Goal: Task Accomplishment & Management: Use online tool/utility

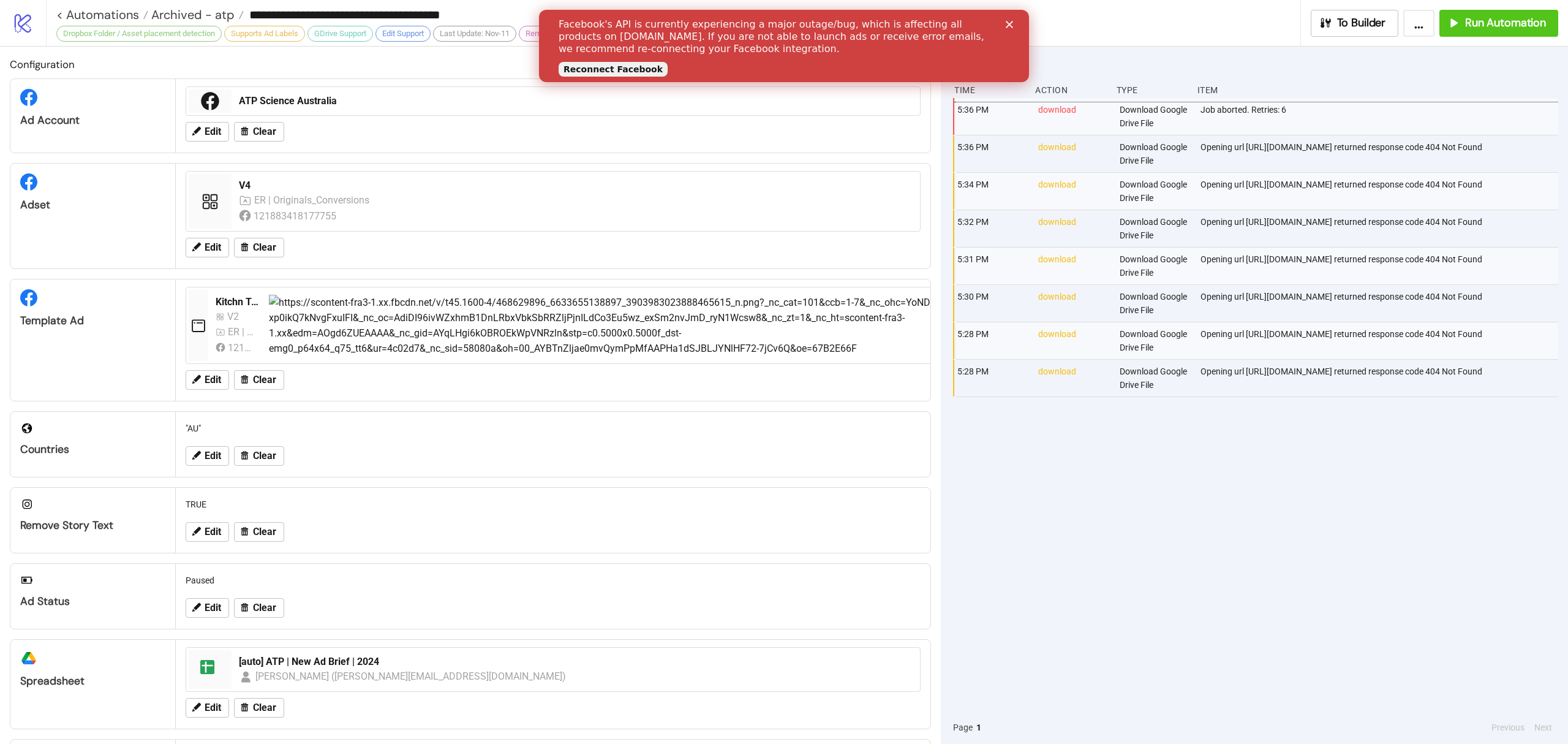
drag, startPoint x: 1125, startPoint y: 562, endPoint x: 739, endPoint y: 376, distance: 428.5
click at [1126, 559] on div "5:36 PM download Download Google Drive File Job aborted. Retries: 6 5:36 PM dow…" at bounding box center [1256, 404] width 606 height 613
click at [121, 12] on link "< Automations" at bounding box center [102, 15] width 92 height 12
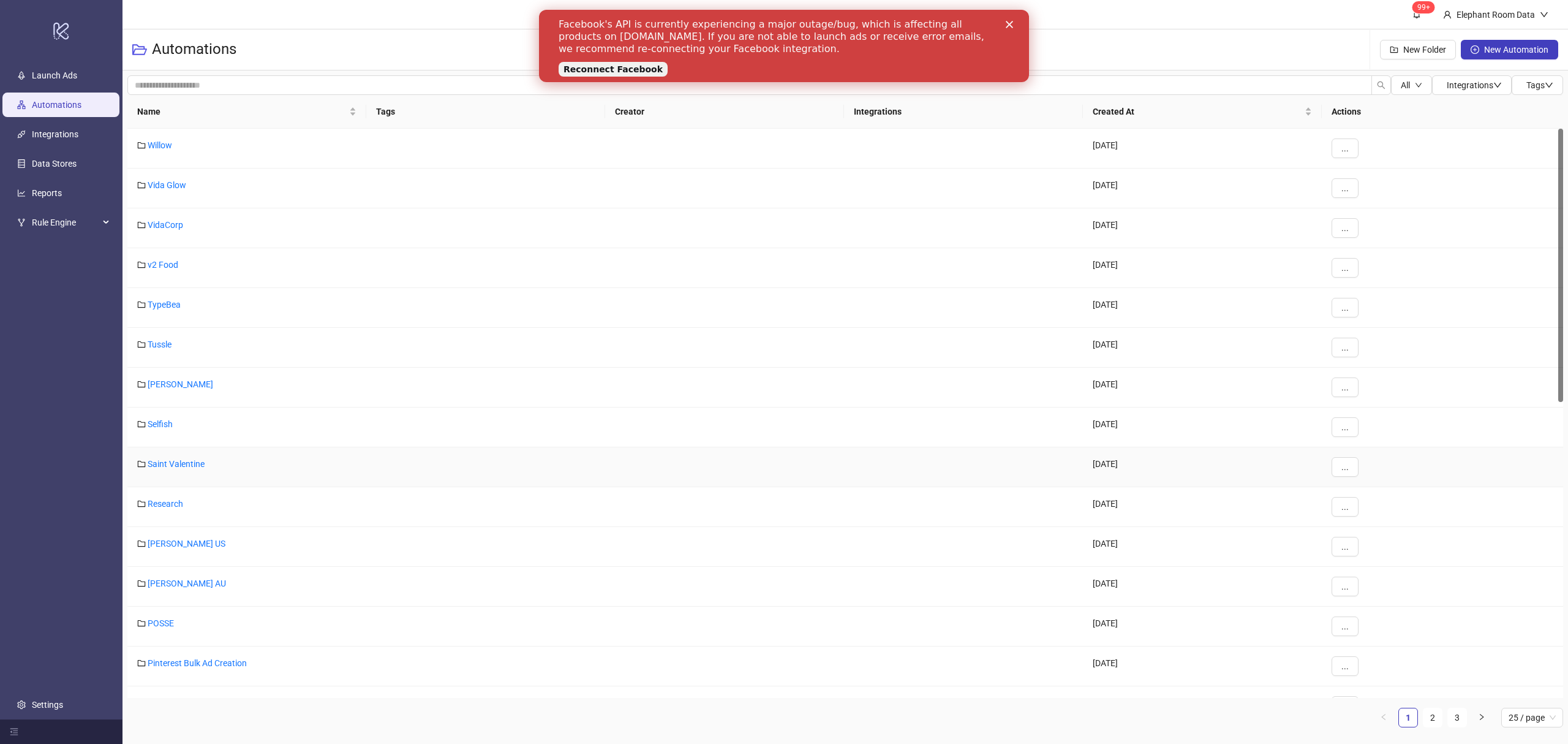
click at [182, 472] on div "Saint Valentine" at bounding box center [247, 466] width 239 height 40
click at [189, 468] on link "Saint Valentine" at bounding box center [176, 464] width 57 height 10
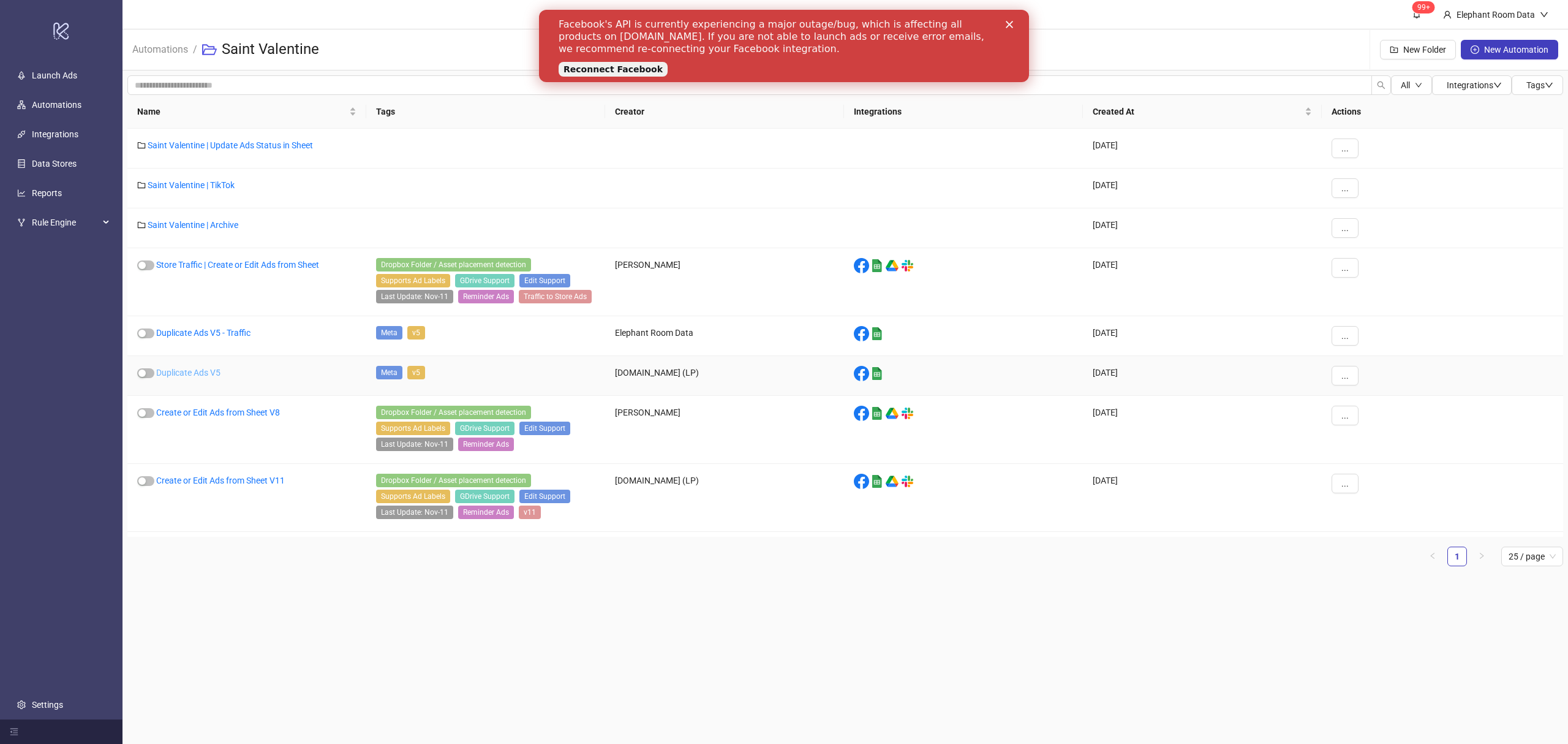
click at [210, 376] on link "Duplicate Ads V5" at bounding box center [188, 372] width 64 height 10
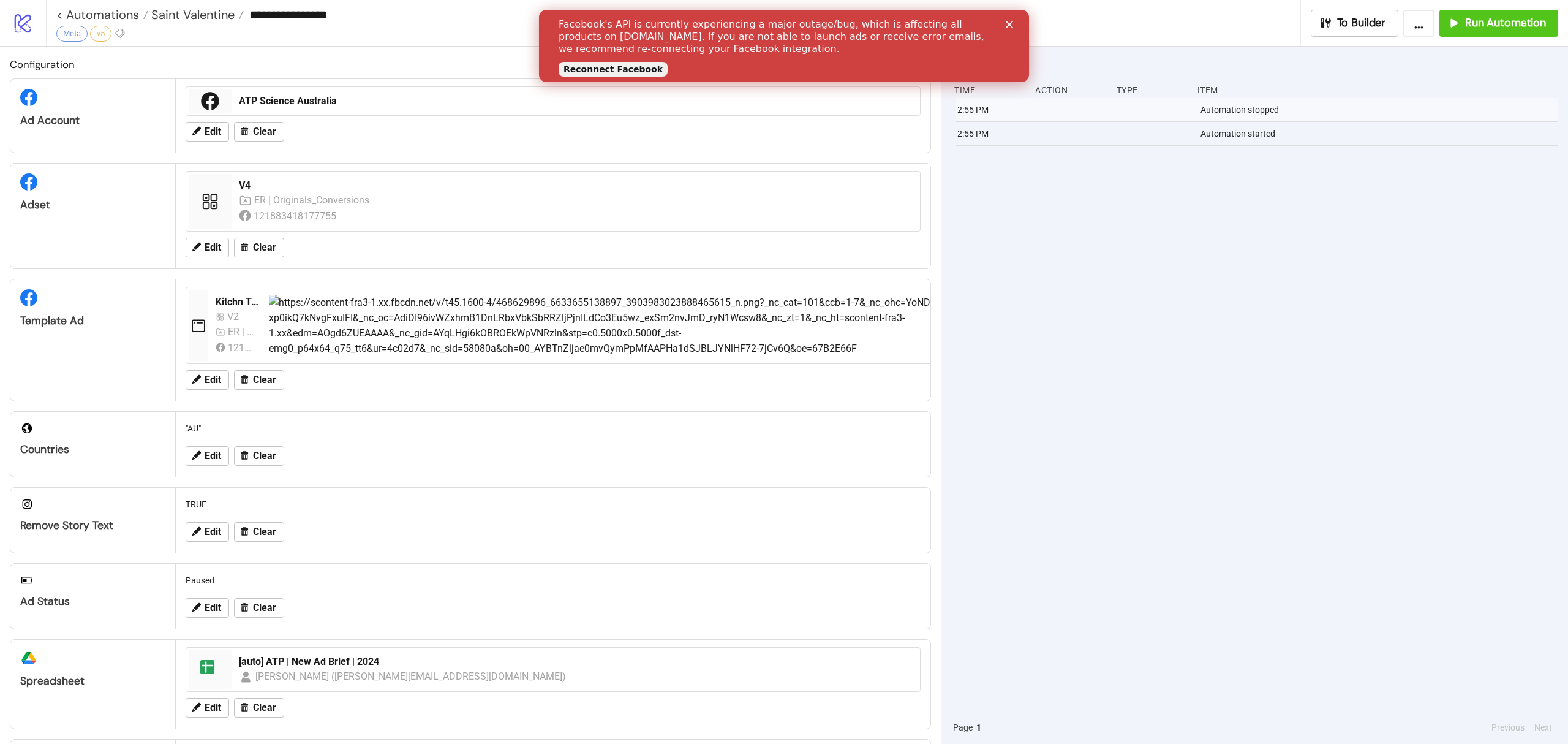
type input "**********"
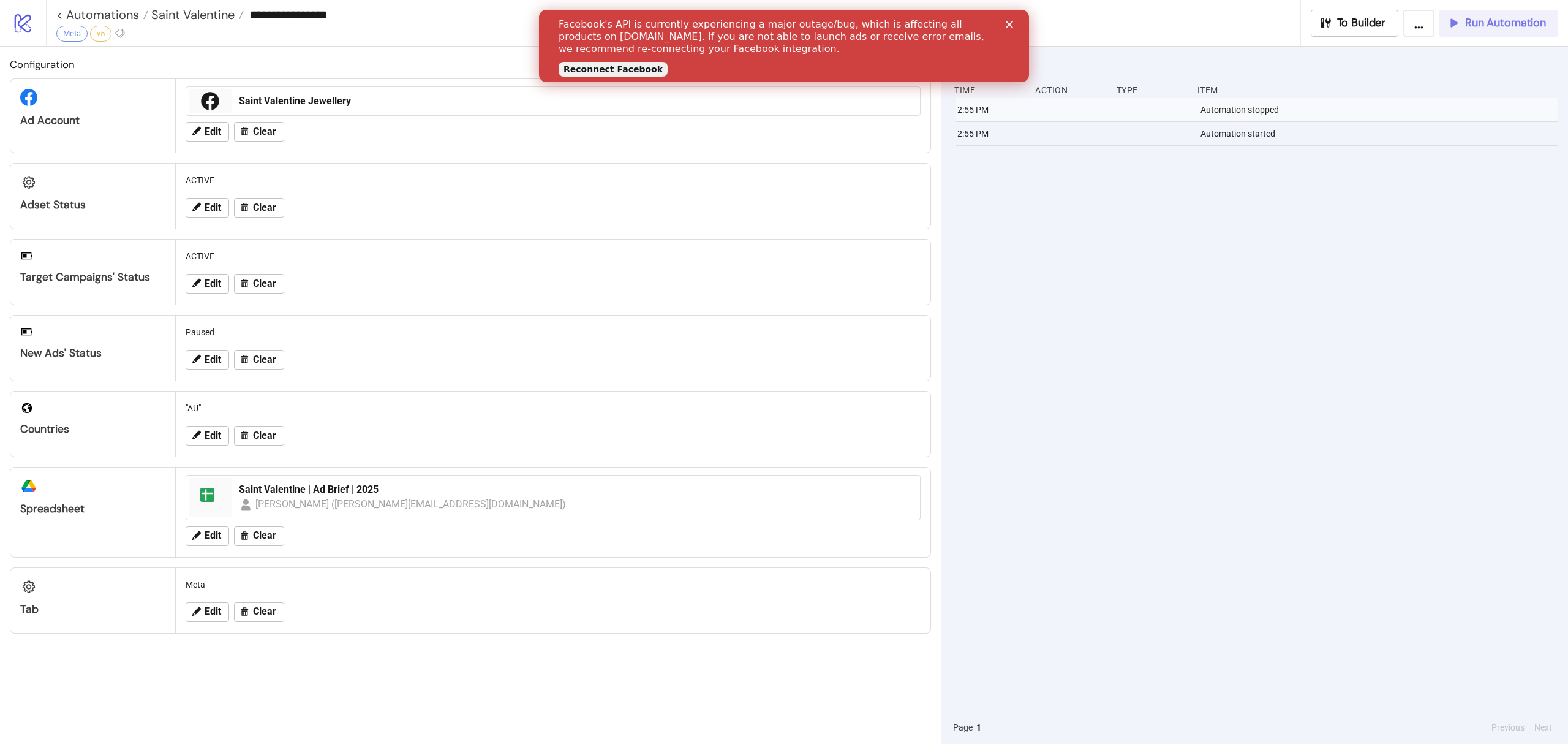
click at [1508, 33] on button "Run Automation" at bounding box center [1498, 23] width 119 height 27
click at [362, 487] on div "Saint Valentine | Ad Brief | 2025" at bounding box center [576, 489] width 674 height 13
click at [619, 69] on link "Reconnect Facebook" at bounding box center [613, 69] width 109 height 15
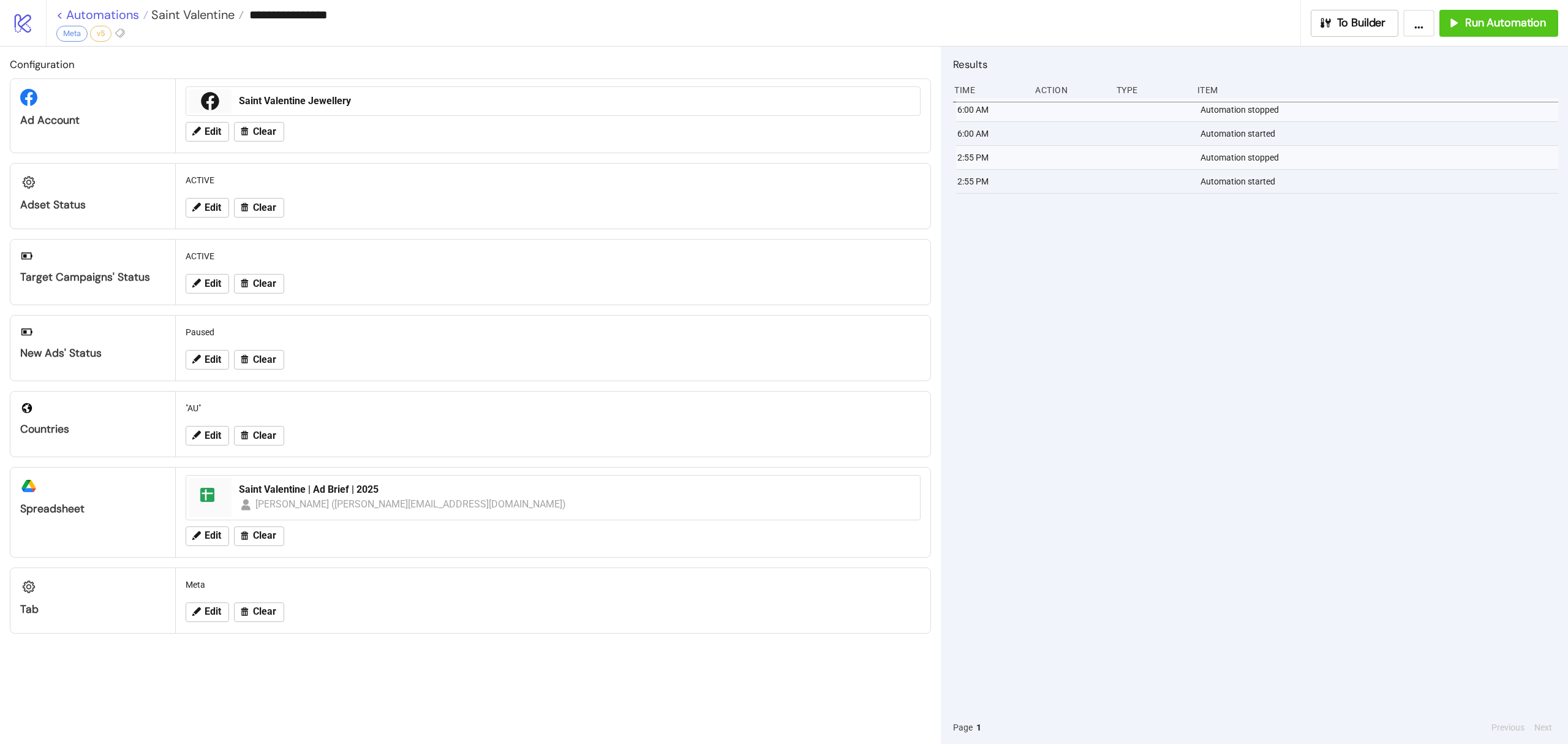
click at [63, 11] on link "< Automations" at bounding box center [102, 15] width 92 height 12
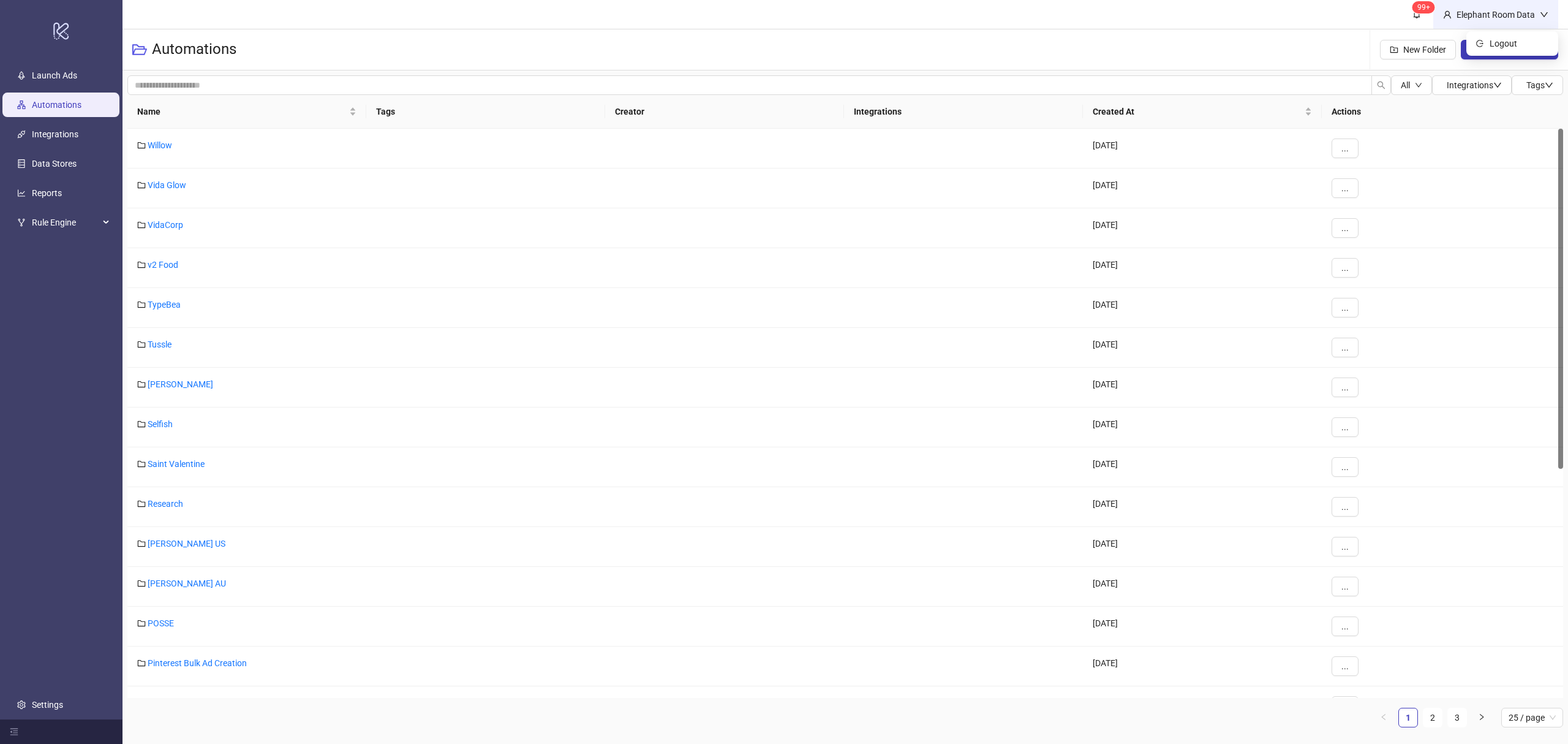
click at [1540, 11] on icon "down" at bounding box center [1544, 15] width 9 height 9
click at [167, 468] on link "Saint Valentine" at bounding box center [176, 464] width 57 height 10
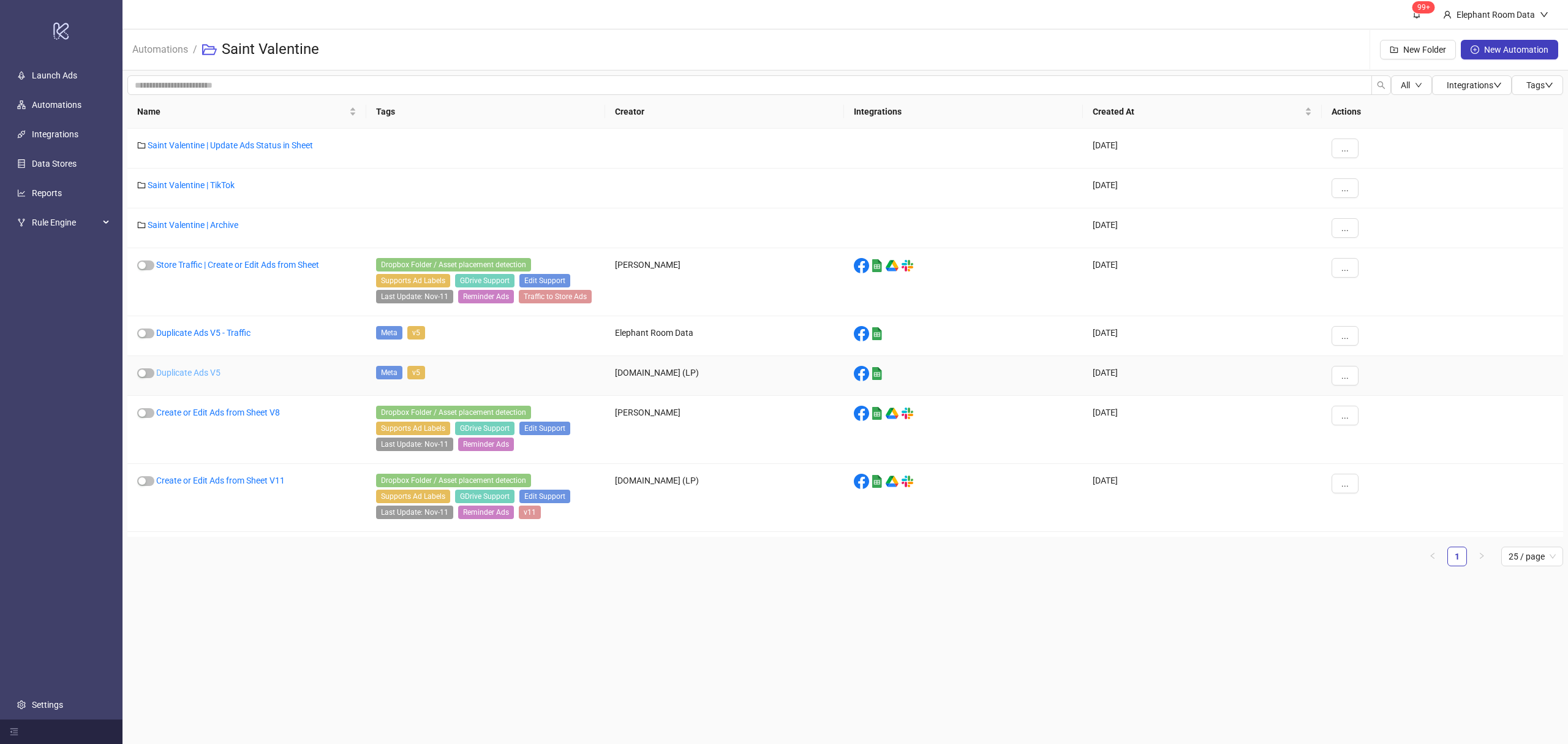
click at [206, 374] on link "Duplicate Ads V5" at bounding box center [188, 372] width 64 height 10
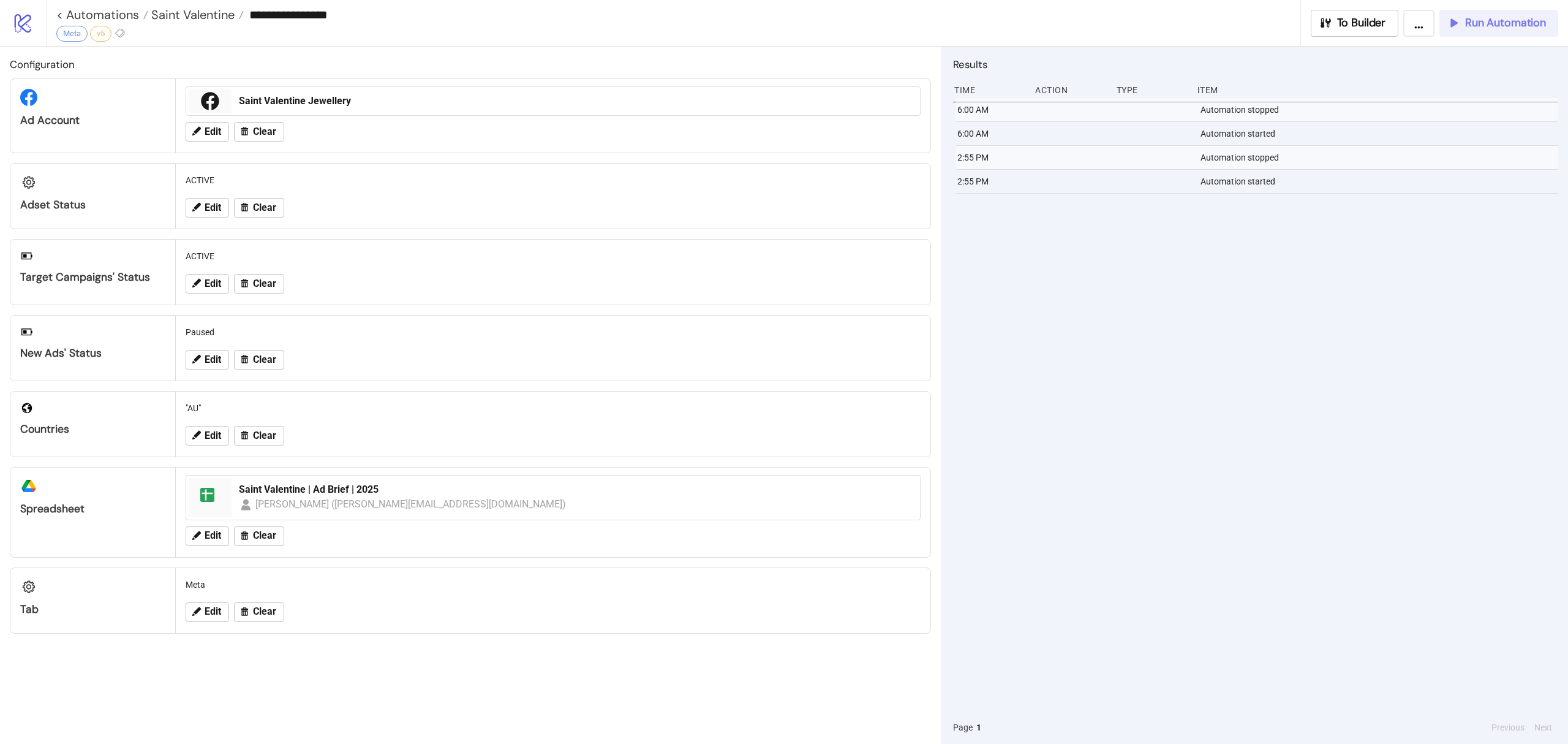
click at [1471, 22] on span "Run Automation" at bounding box center [1506, 23] width 81 height 14
click at [216, 136] on span "Edit" at bounding box center [212, 131] width 17 height 11
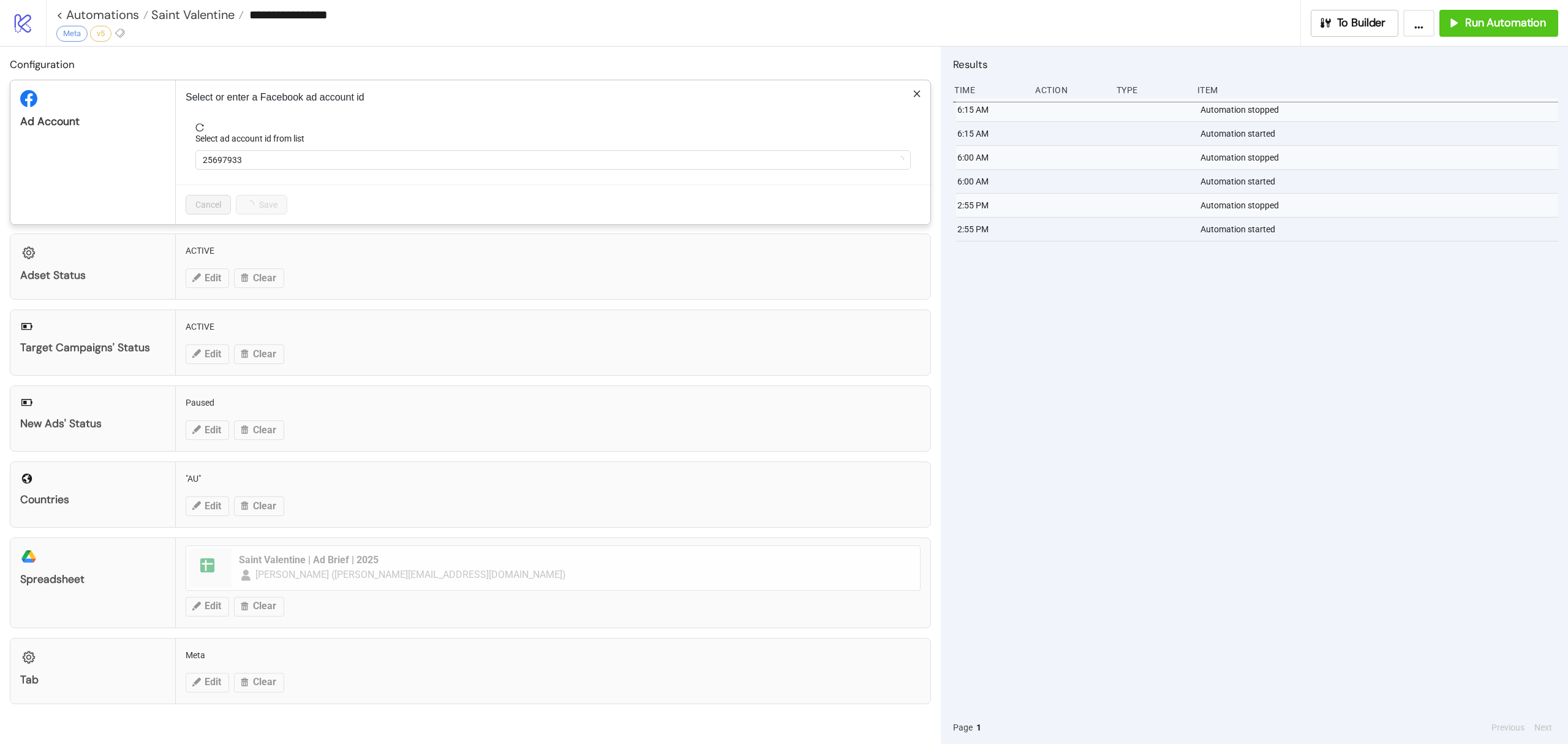
click at [1243, 437] on div "**********" at bounding box center [784, 372] width 1568 height 744
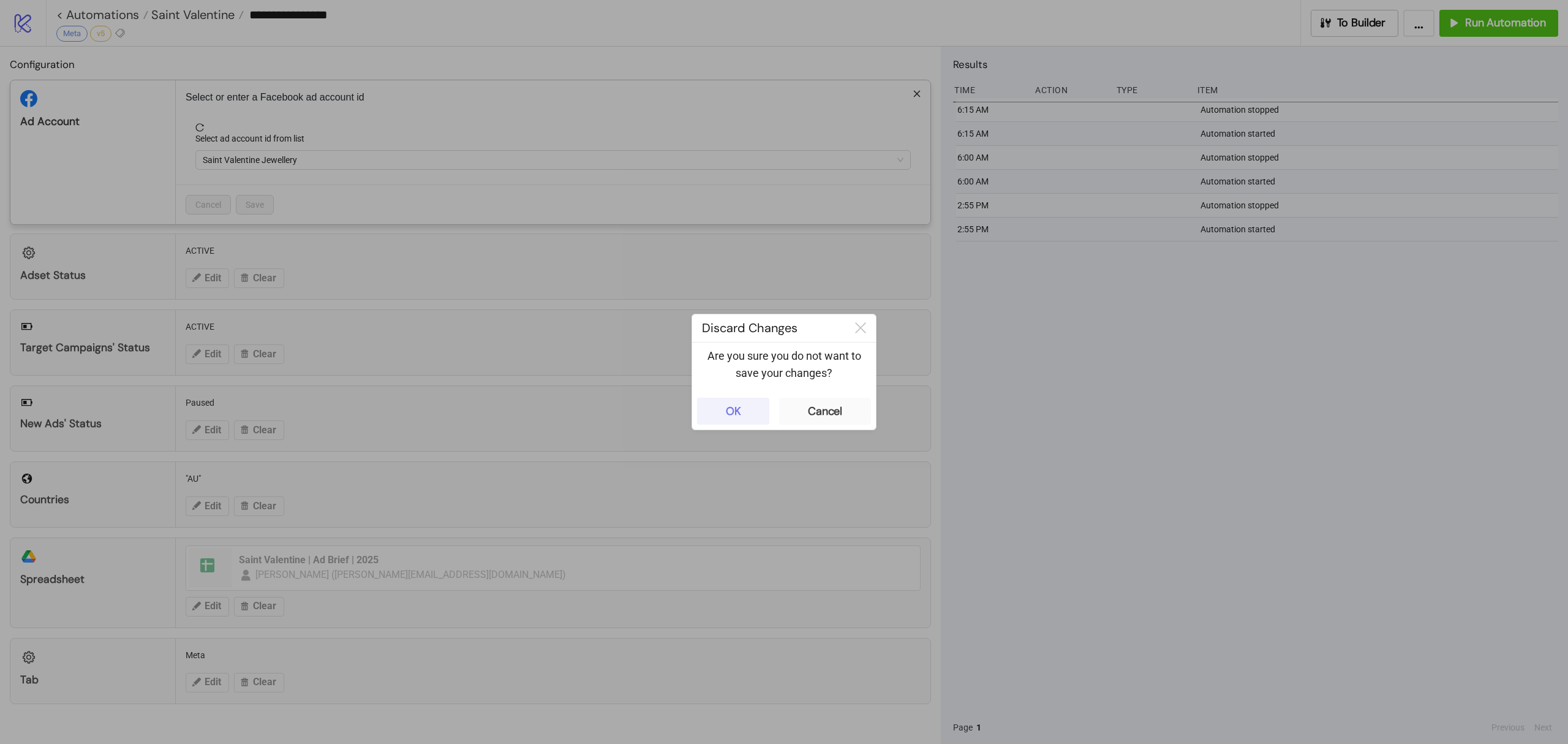
click at [750, 410] on button "OK" at bounding box center [733, 411] width 72 height 27
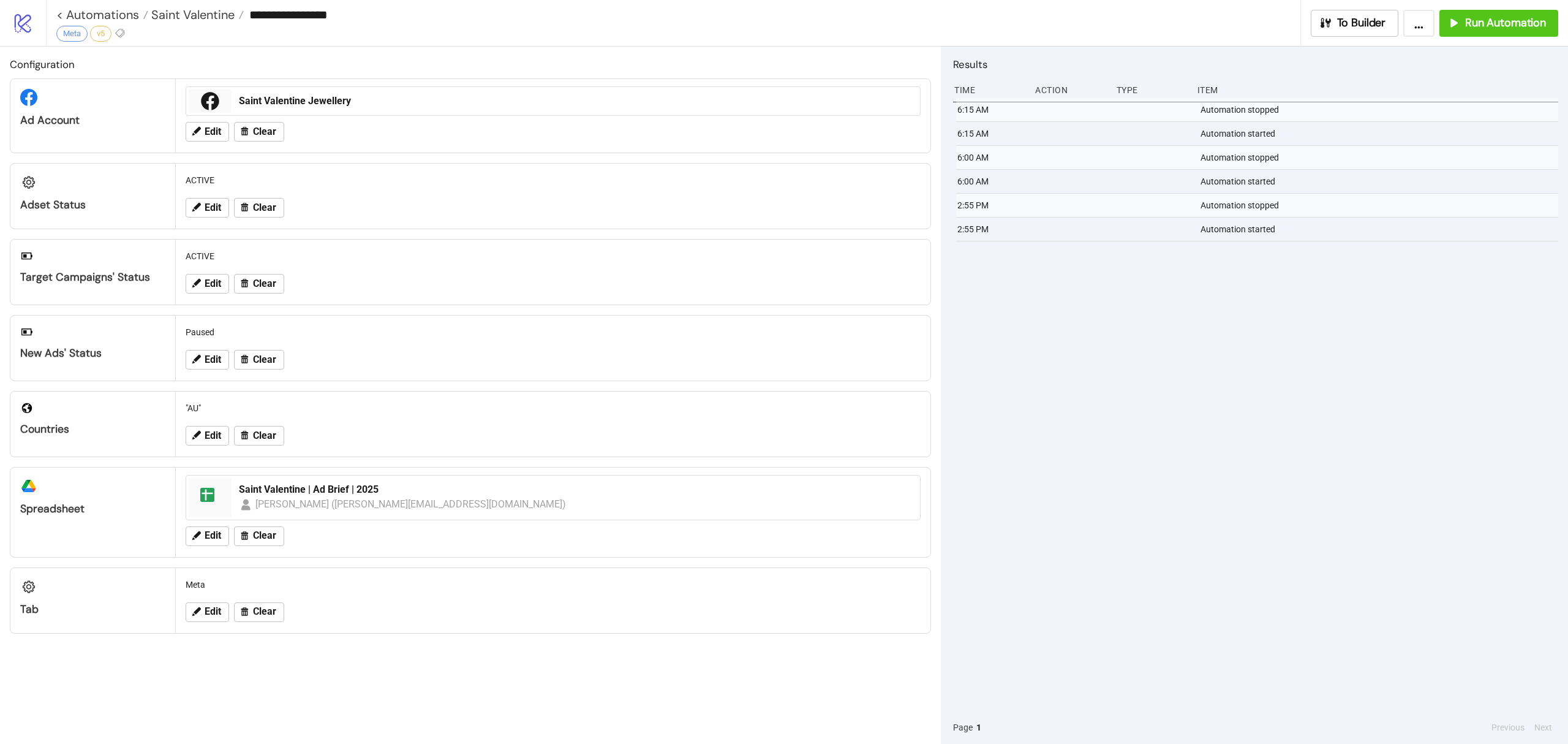
click at [1422, 16] on button "..." at bounding box center [1418, 23] width 31 height 27
click at [1335, 25] on div "To Builder" at bounding box center [1352, 23] width 67 height 14
click at [1416, 25] on button "..." at bounding box center [1418, 23] width 31 height 27
click at [23, 25] on icon at bounding box center [23, 24] width 17 height 19
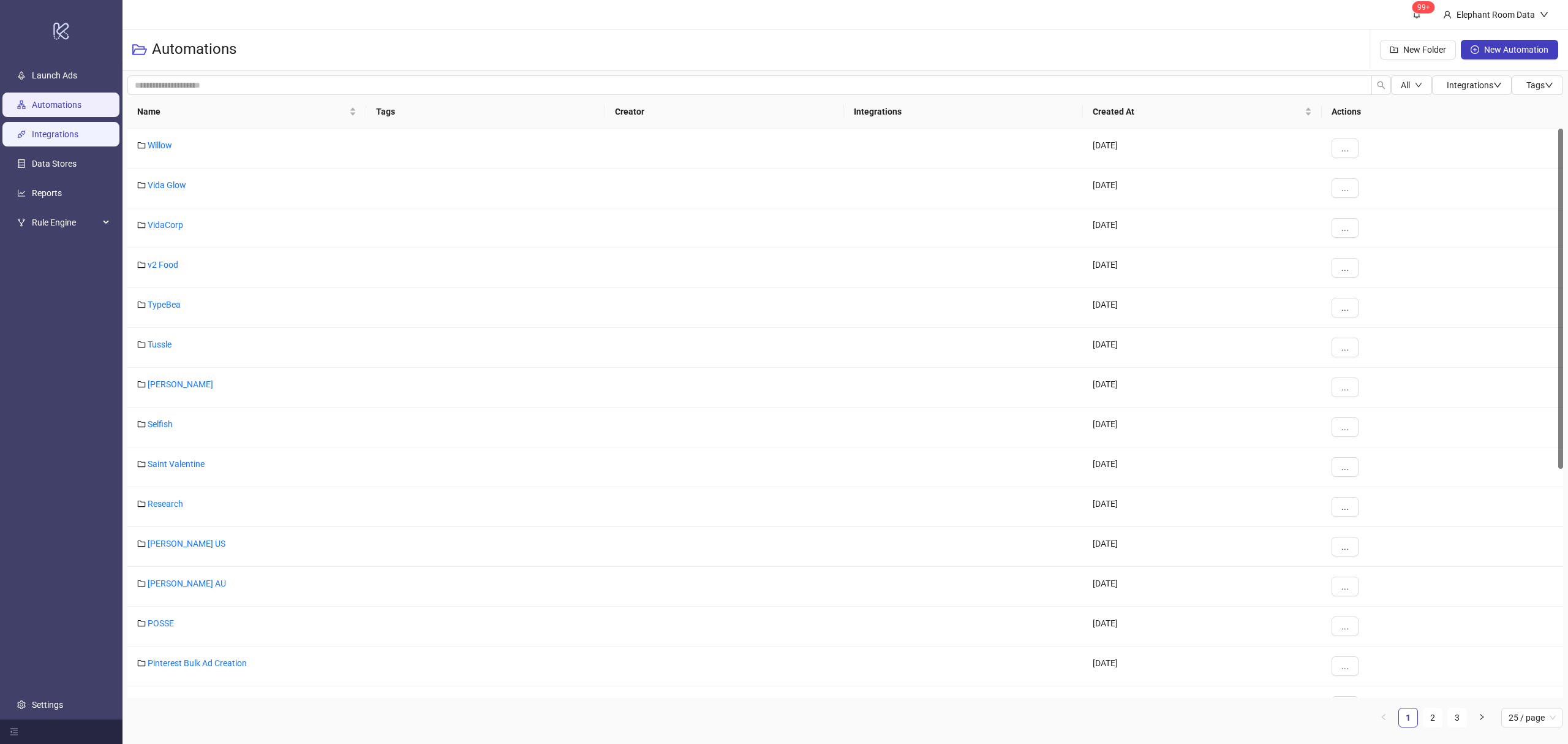
click at [53, 138] on link "Integrations" at bounding box center [55, 134] width 47 height 10
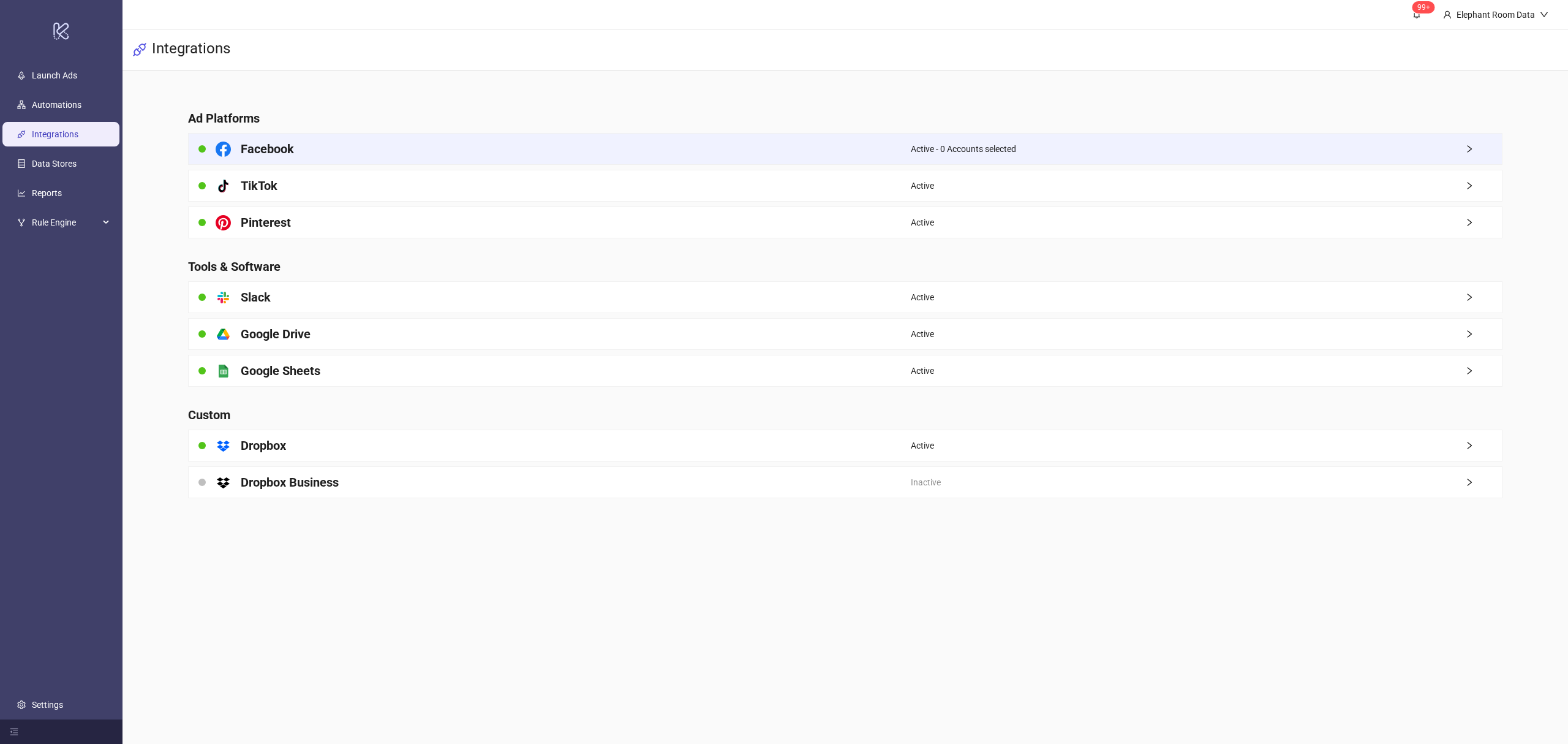
click at [1471, 150] on icon "right" at bounding box center [1470, 149] width 9 height 9
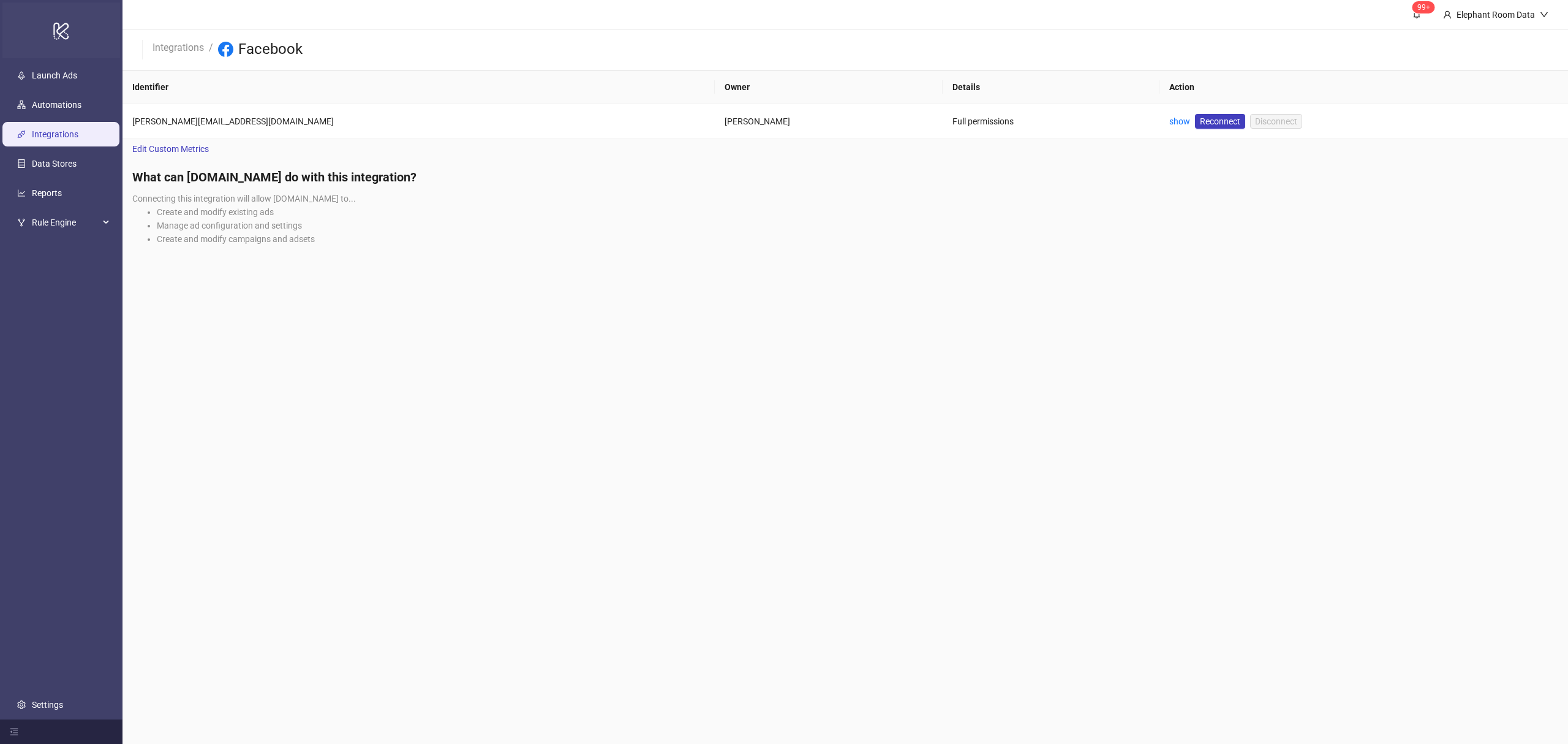
click at [69, 29] on icon "logo/logo-mobile" at bounding box center [61, 30] width 17 height 29
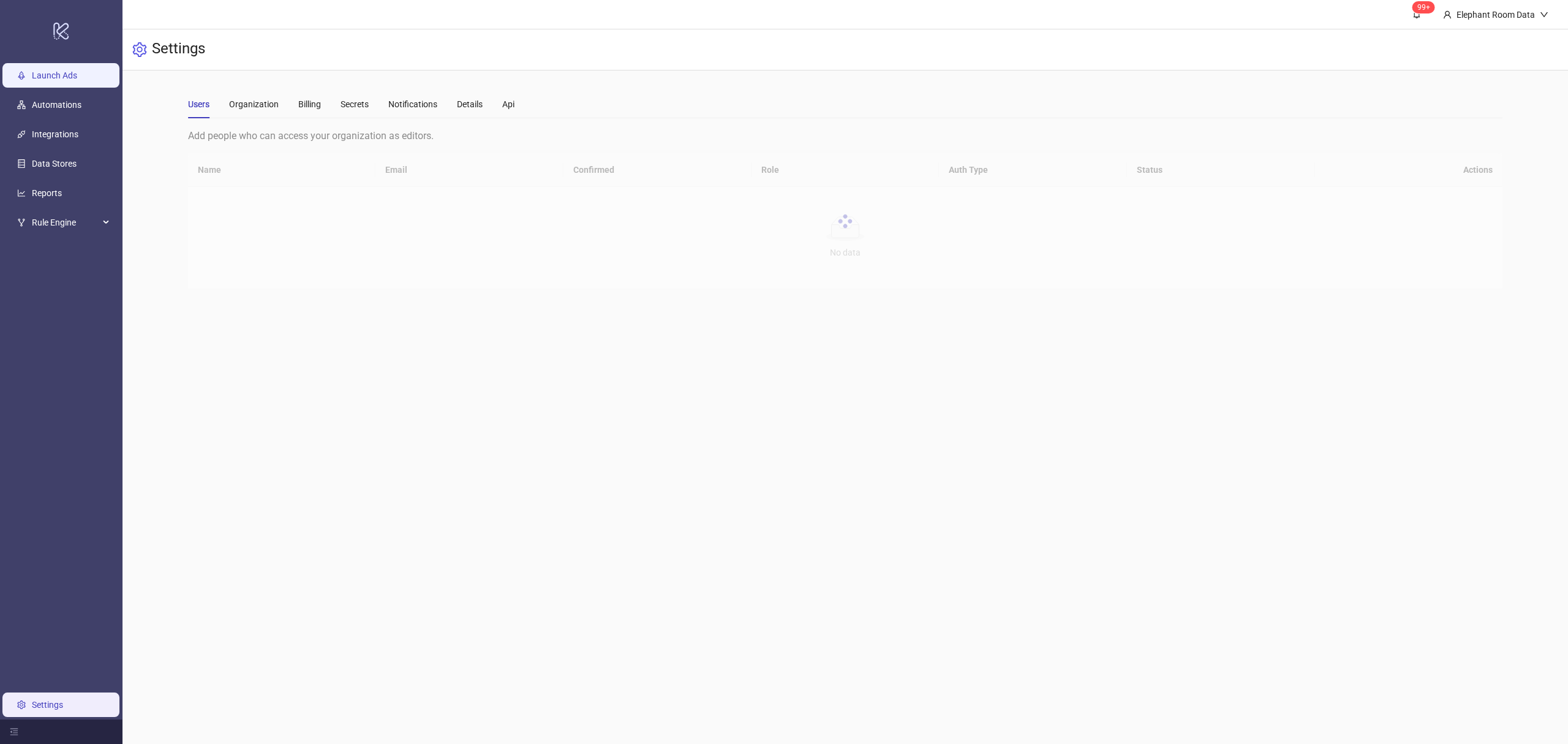
click at [73, 74] on link "Launch Ads" at bounding box center [54, 75] width 45 height 10
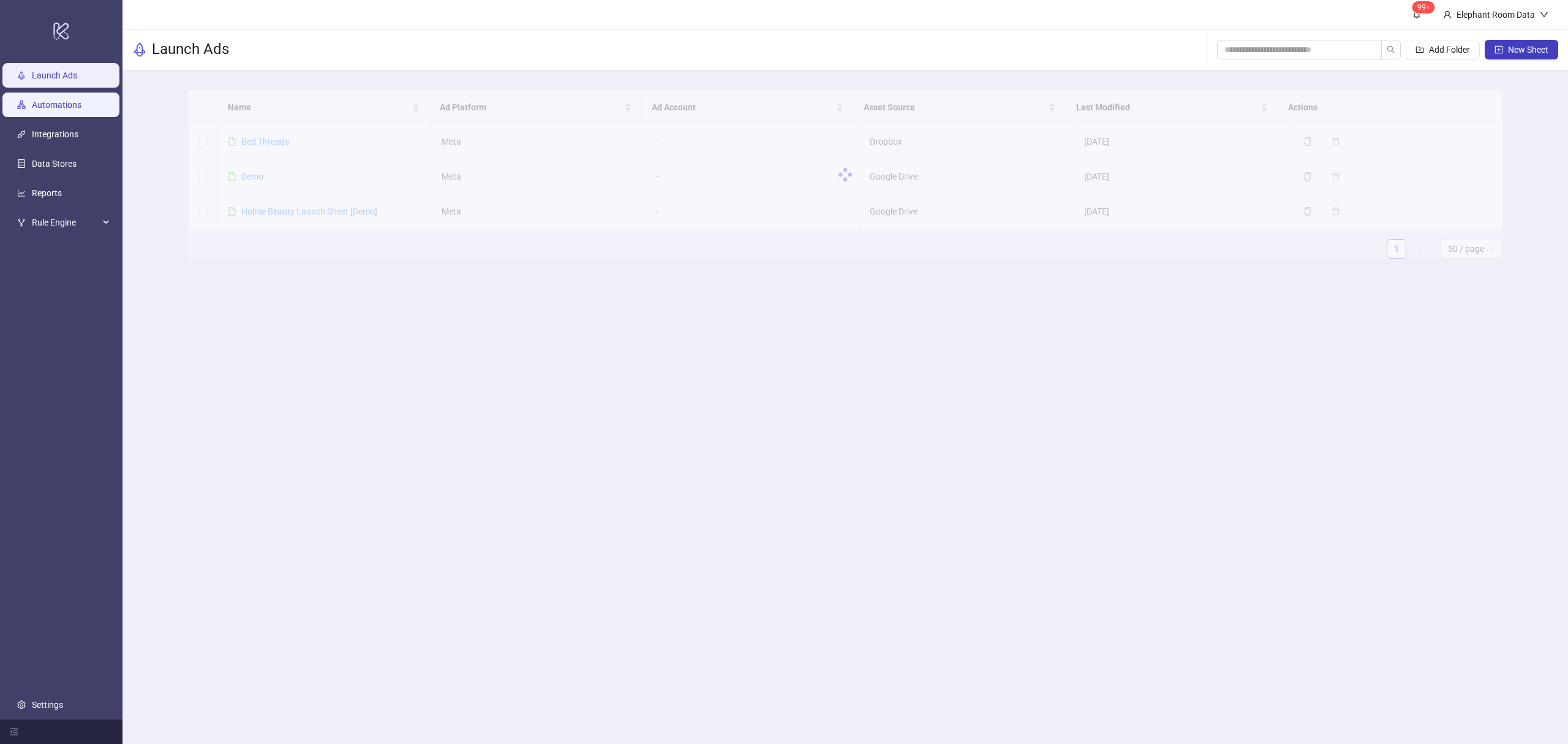
click at [54, 109] on link "Automations" at bounding box center [56, 104] width 49 height 10
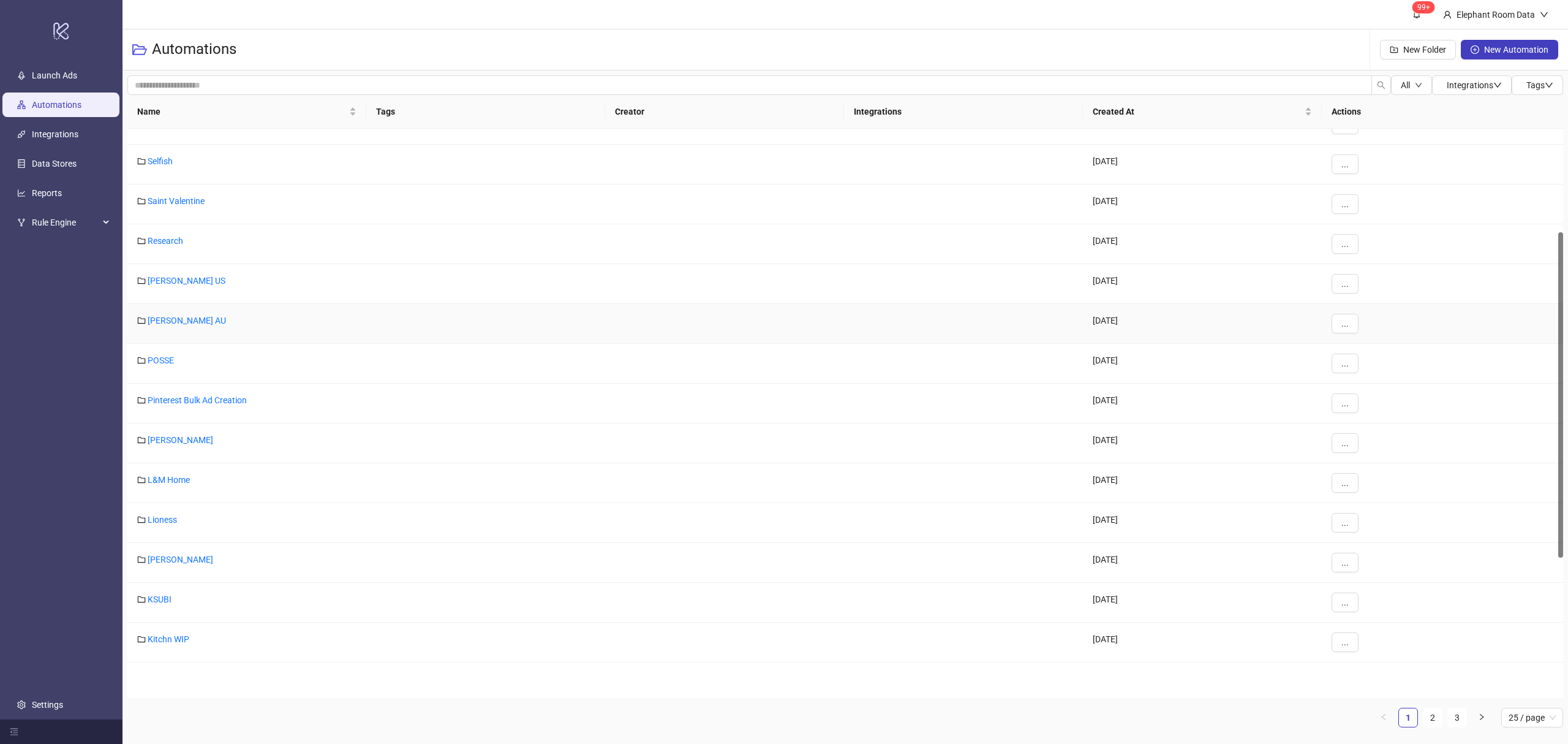
scroll to position [182, 0]
click at [175, 280] on link "Saint Valentine" at bounding box center [176, 282] width 57 height 10
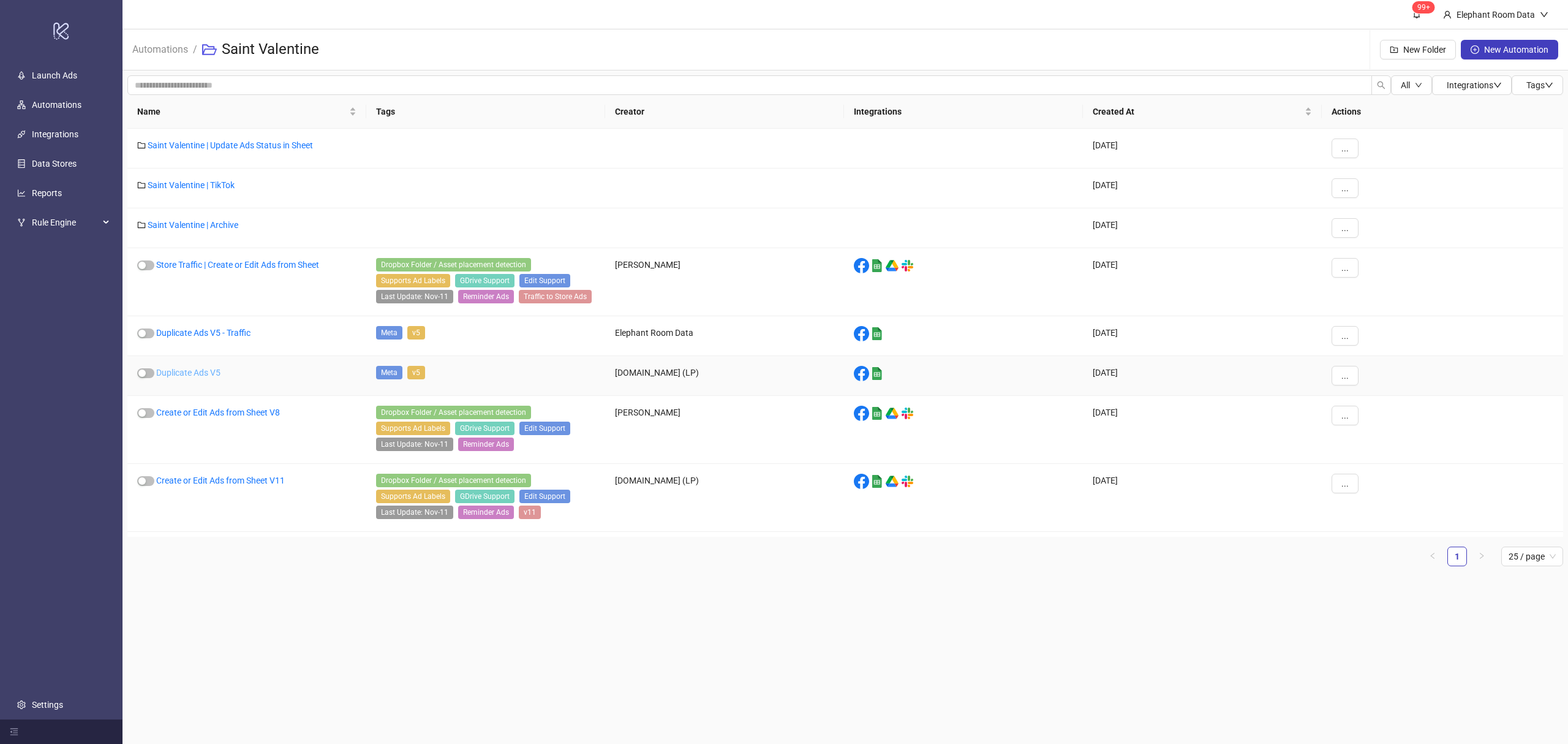
click at [192, 375] on link "Duplicate Ads V5" at bounding box center [188, 372] width 64 height 10
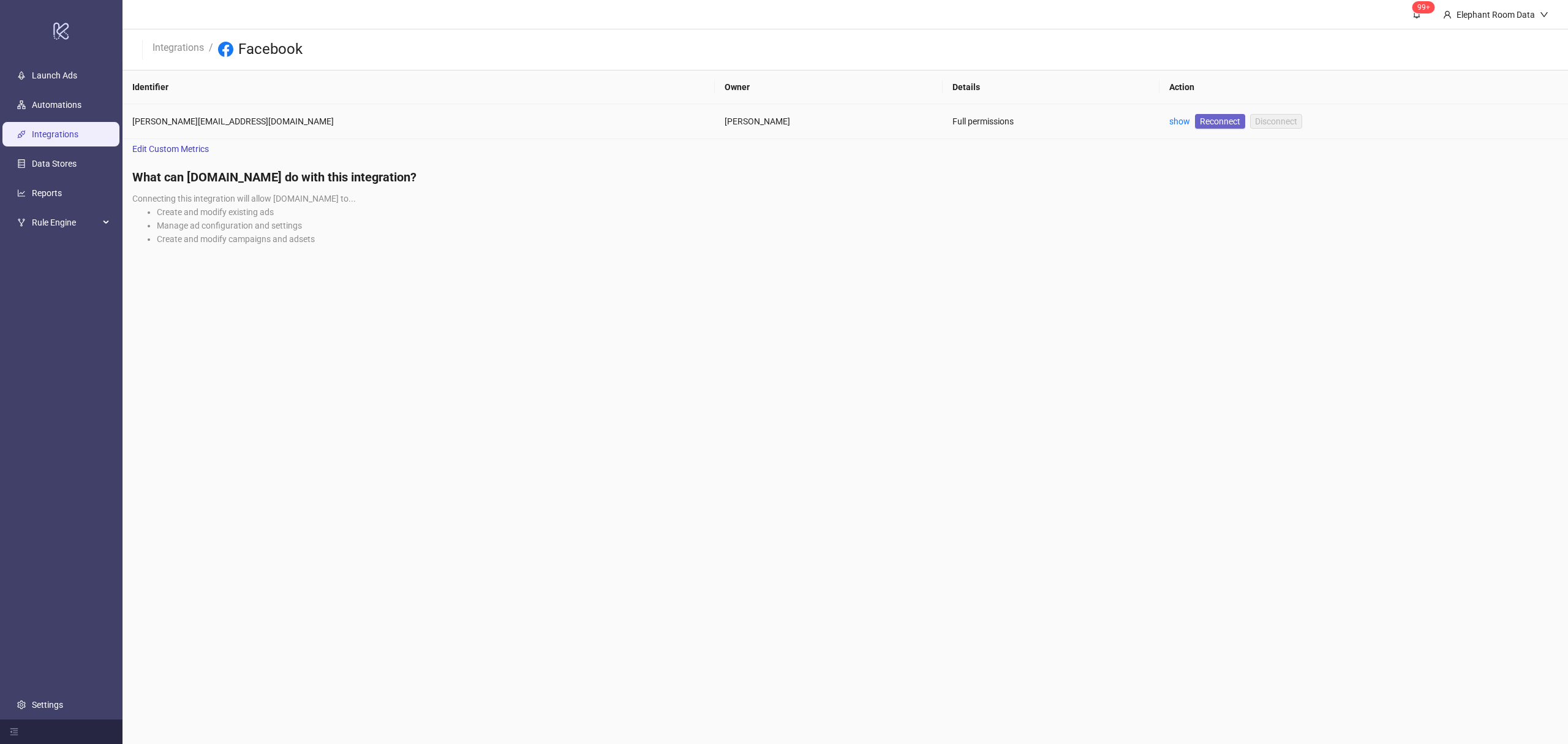
click at [1200, 118] on span "Reconnect" at bounding box center [1221, 121] width 41 height 13
